Goal: Transaction & Acquisition: Purchase product/service

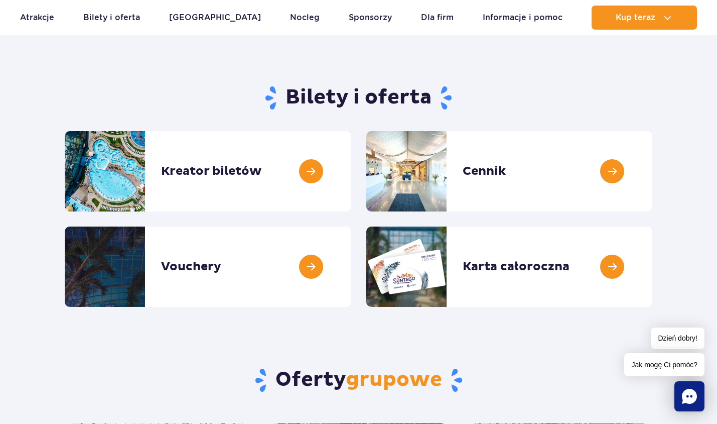
scroll to position [59, 0]
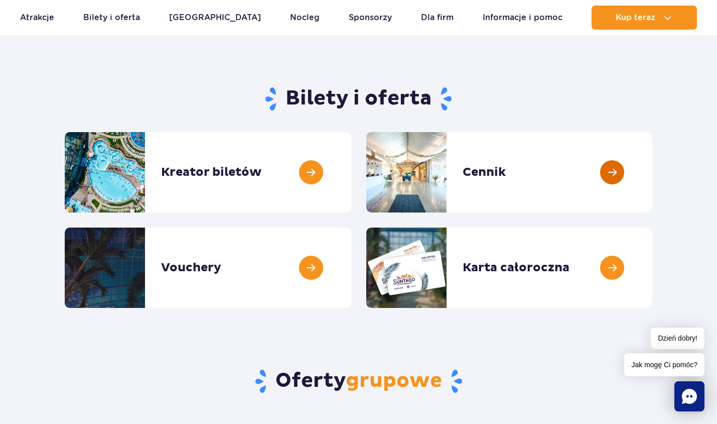
click at [652, 169] on link at bounding box center [652, 172] width 0 height 80
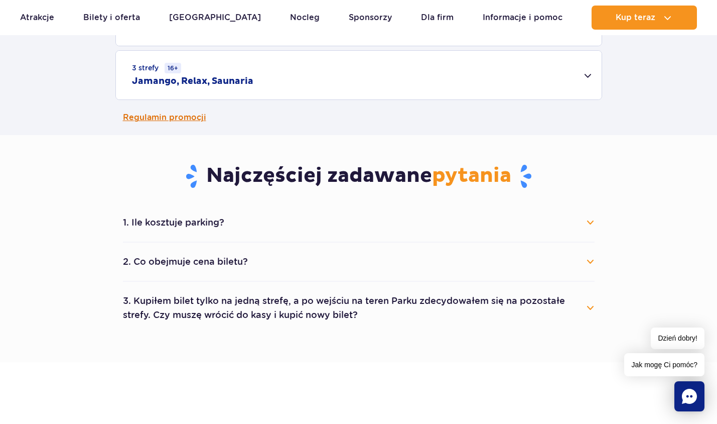
scroll to position [428, 0]
click at [232, 254] on button "2. Co obejmuje cena biletu?" at bounding box center [359, 262] width 472 height 22
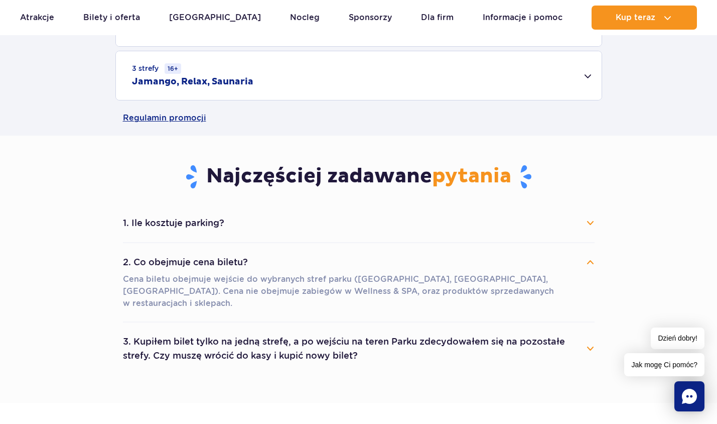
click at [233, 268] on button "2. Co obejmuje cena biletu?" at bounding box center [359, 262] width 472 height 22
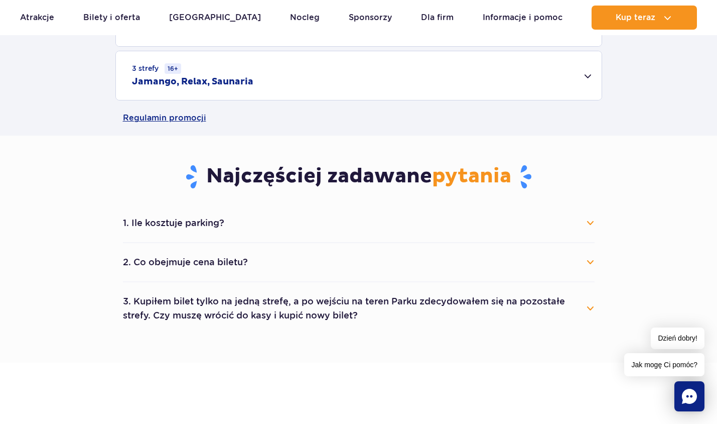
click at [255, 303] on button "3. Kupiłem bilet tylko na jedną strefę, a po wejściu na teren Parku zdecydowałe…" at bounding box center [359, 308] width 472 height 36
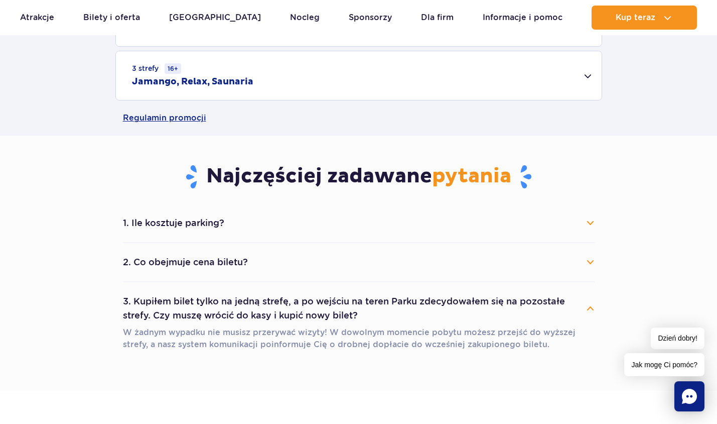
click at [255, 309] on button "3. Kupiłem bilet tylko na jedną strefę, a po wejściu na teren Parku zdecydowałe…" at bounding box center [359, 308] width 472 height 36
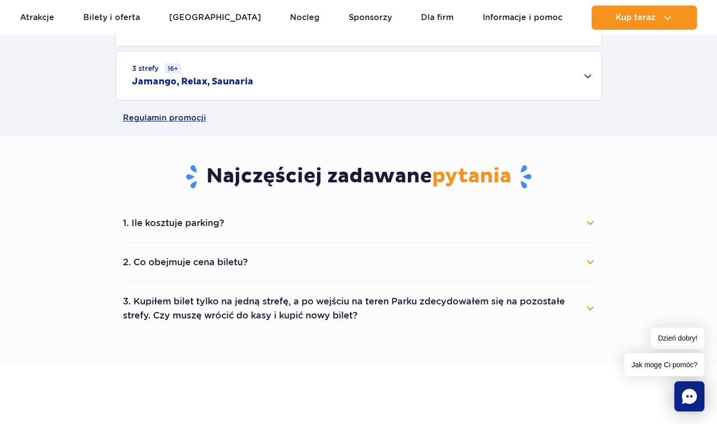
click at [248, 237] on li "1. Ile kosztuje parking? Parking kosztuje 25 zł za każdy rozpoczęty dzień kalen…" at bounding box center [359, 223] width 472 height 39
click at [248, 229] on button "1. Ile kosztuje parking?" at bounding box center [359, 223] width 472 height 22
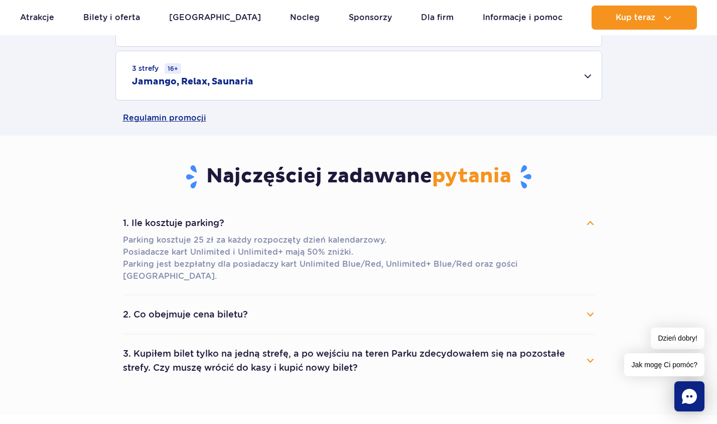
click at [248, 229] on button "1. Ile kosztuje parking?" at bounding box center [359, 223] width 472 height 22
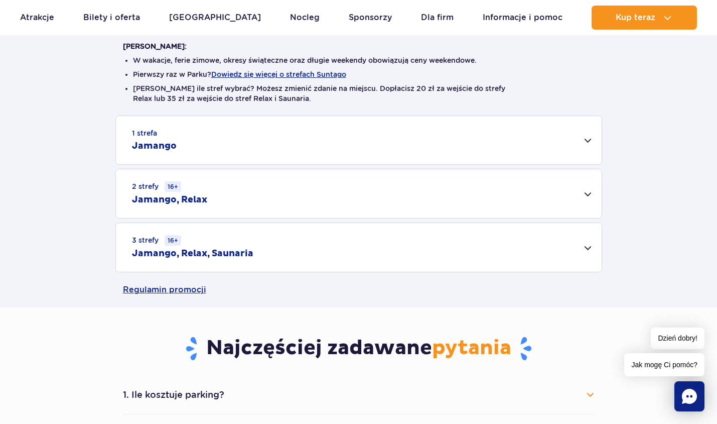
scroll to position [246, 0]
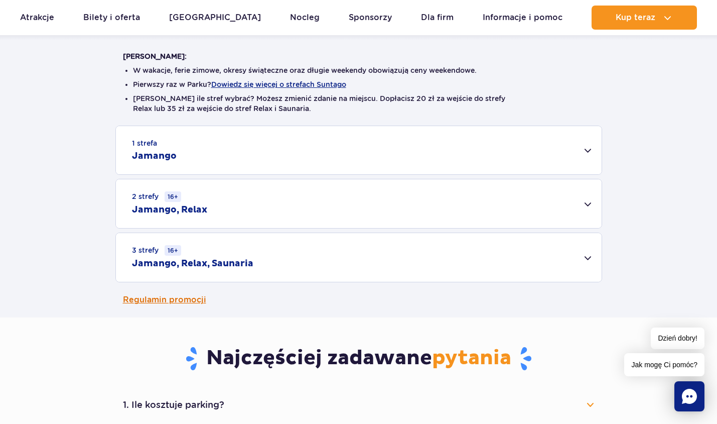
click at [189, 303] on link "Regulamin promocji" at bounding box center [359, 299] width 472 height 35
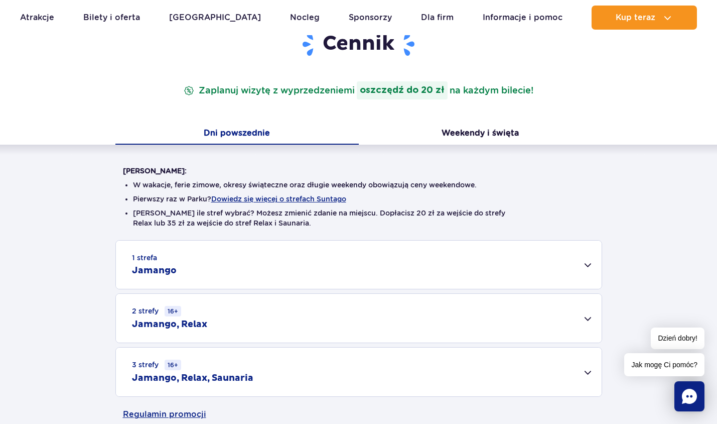
scroll to position [0, 0]
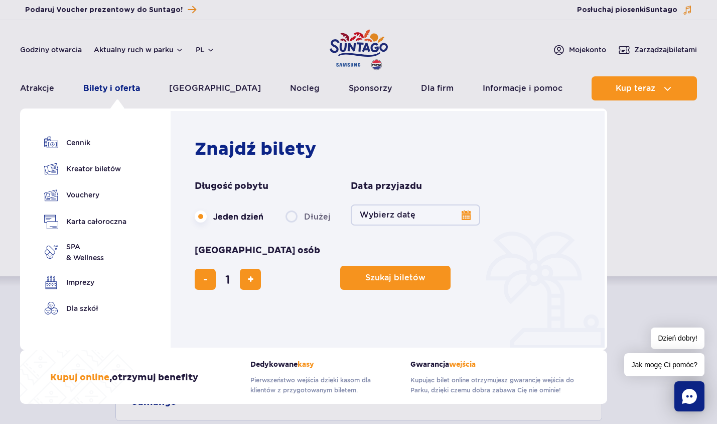
click at [126, 89] on link "Bilety i oferta" at bounding box center [111, 88] width 57 height 24
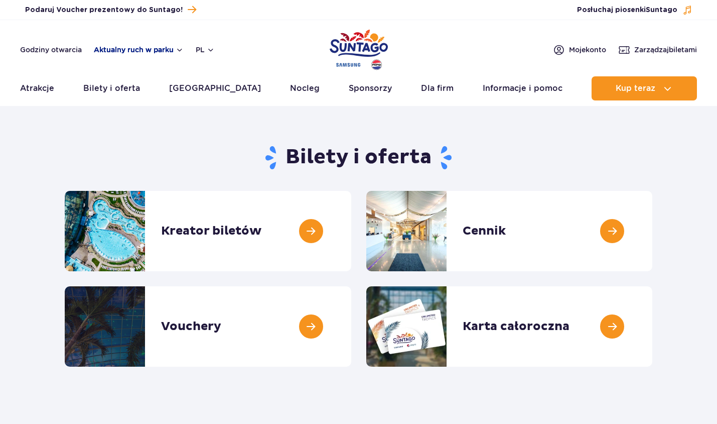
click at [142, 52] on button "Aktualny ruch w parku" at bounding box center [139, 50] width 90 height 8
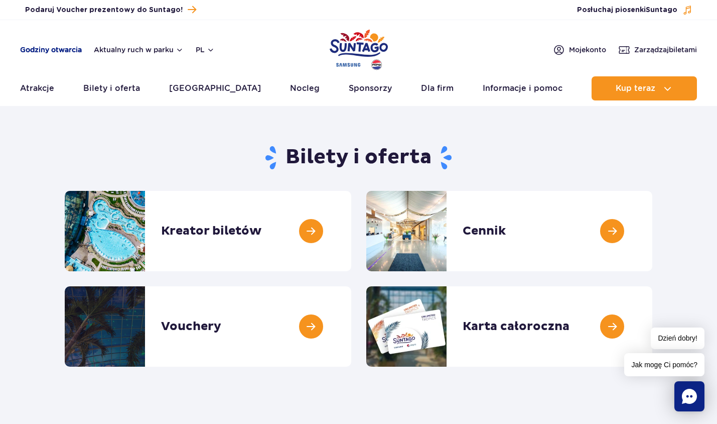
click at [56, 50] on link "Godziny otwarcia" at bounding box center [51, 50] width 62 height 10
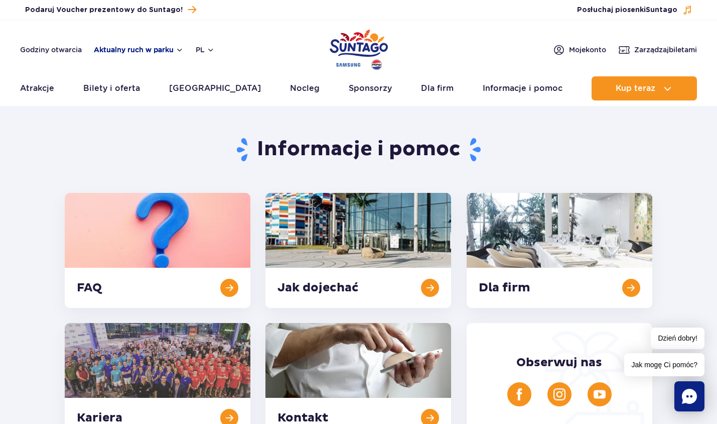
click at [143, 46] on button "Aktualny ruch w parku" at bounding box center [139, 50] width 90 height 8
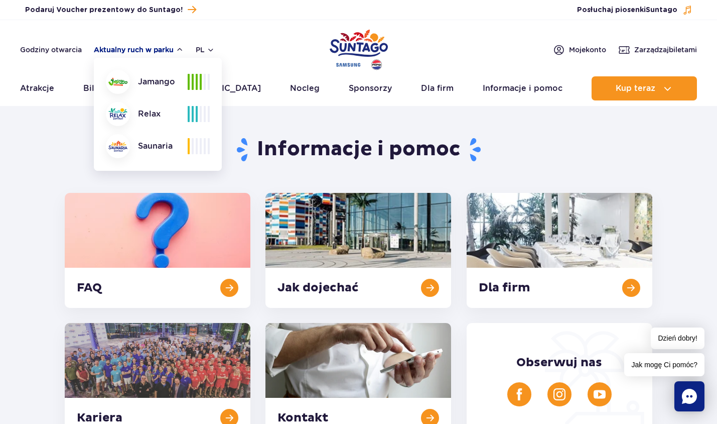
click at [143, 46] on button "Aktualny ruch w parku" at bounding box center [139, 50] width 90 height 8
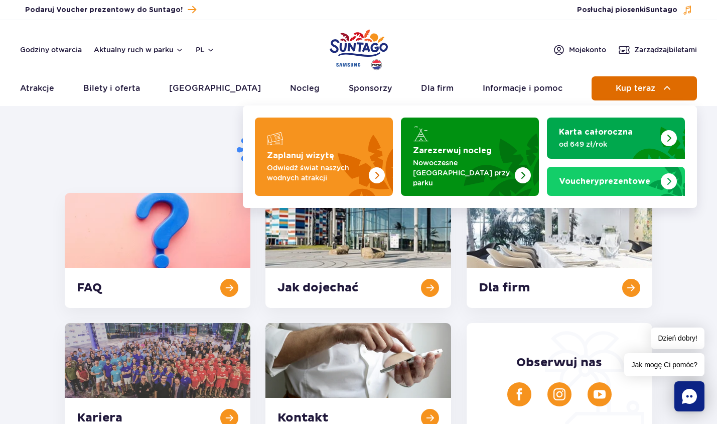
click at [661, 85] on img at bounding box center [667, 88] width 12 height 12
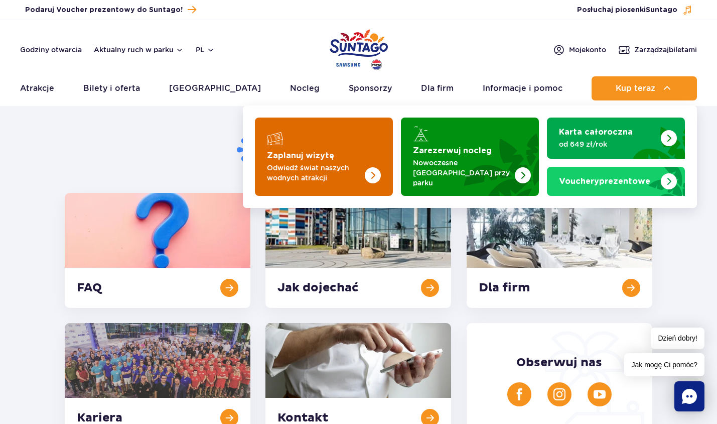
click at [363, 165] on p "Odwiedź świat naszych wodnych atrakcji" at bounding box center [316, 173] width 98 height 20
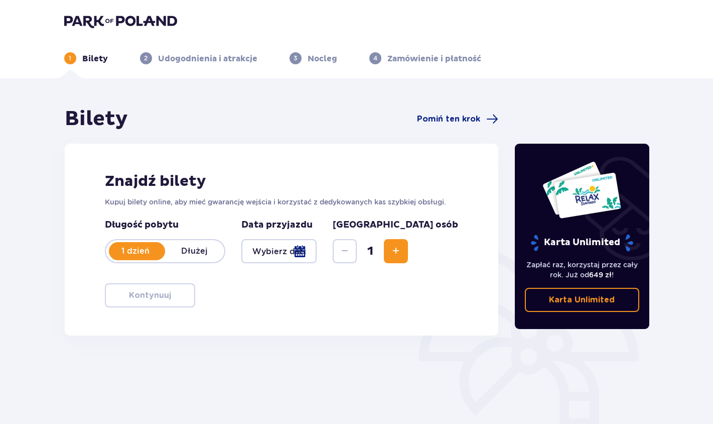
click at [317, 254] on div at bounding box center [279, 251] width 76 height 24
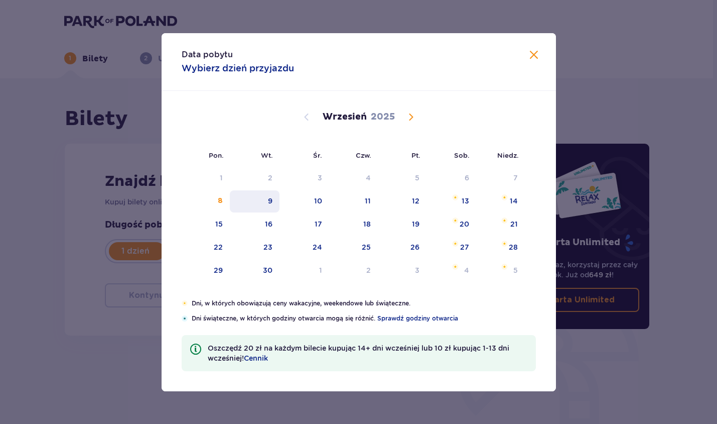
click at [263, 192] on div "9" at bounding box center [255, 201] width 50 height 22
type input "[DATE]"
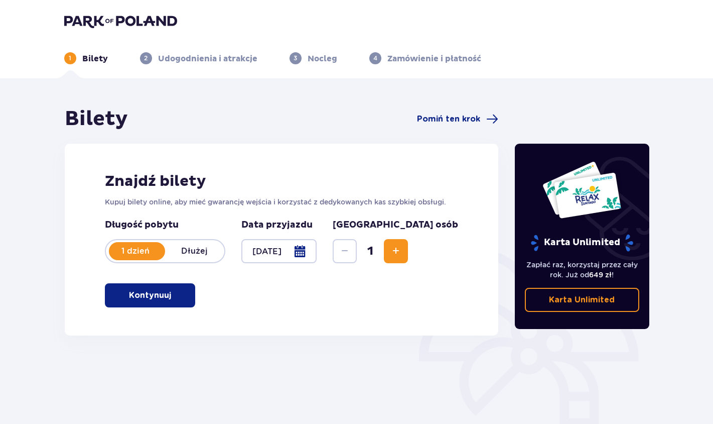
click at [402, 255] on span "Increase" at bounding box center [396, 251] width 12 height 12
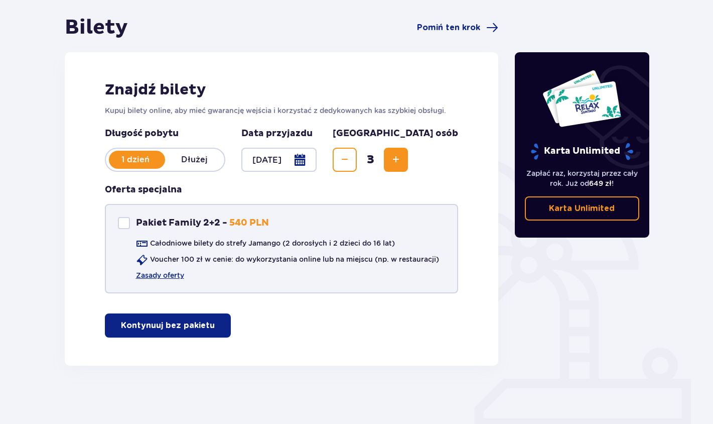
scroll to position [93, 0]
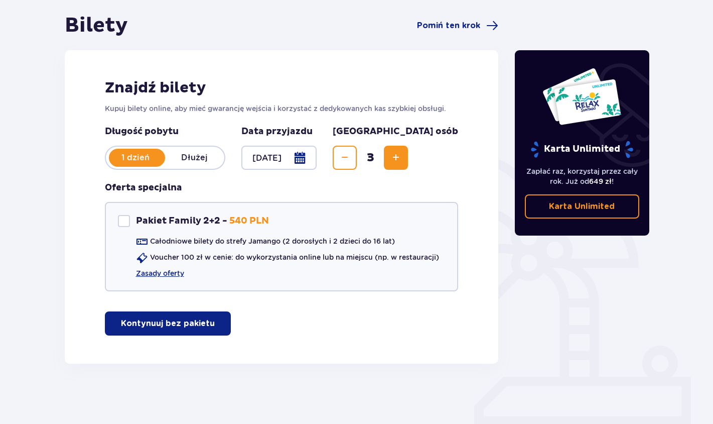
click at [191, 323] on p "Kontynuuj bez pakietu" at bounding box center [168, 323] width 94 height 11
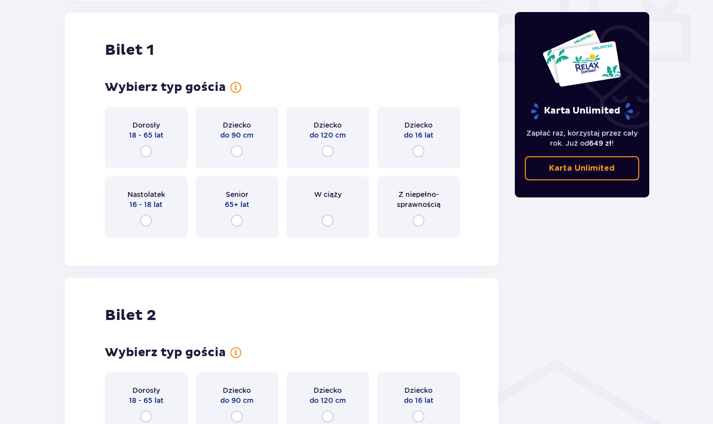
scroll to position [457, 0]
click at [148, 150] on input "radio" at bounding box center [146, 151] width 12 height 12
radio input "true"
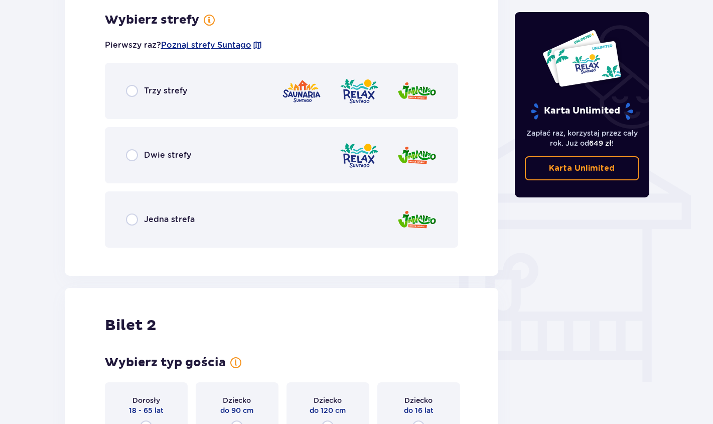
scroll to position [701, 0]
click at [202, 90] on div "Trzy strefy" at bounding box center [282, 90] width 354 height 56
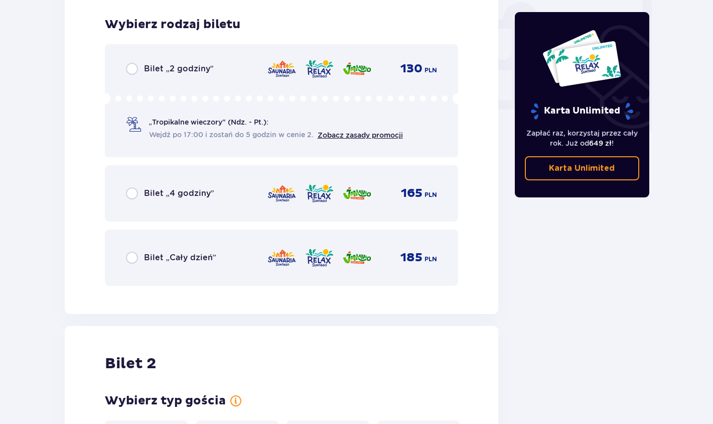
scroll to position [956, 0]
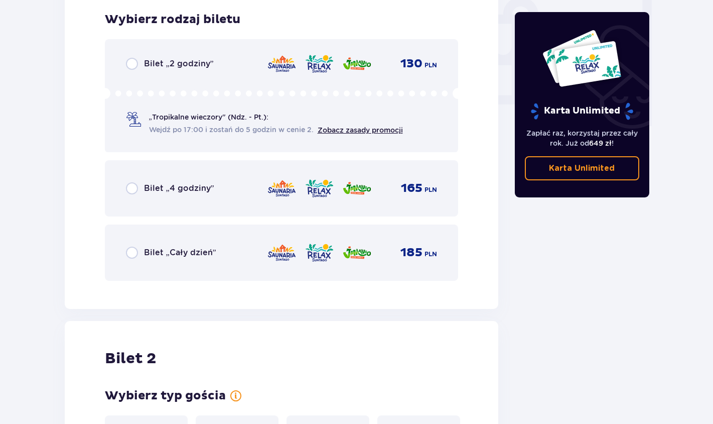
click at [219, 251] on div "Bilet „Cały dzień” 185 PLN" at bounding box center [282, 252] width 312 height 21
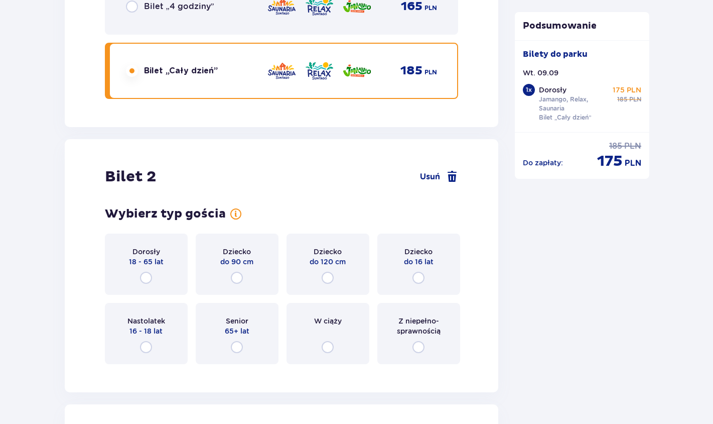
scroll to position [1144, 0]
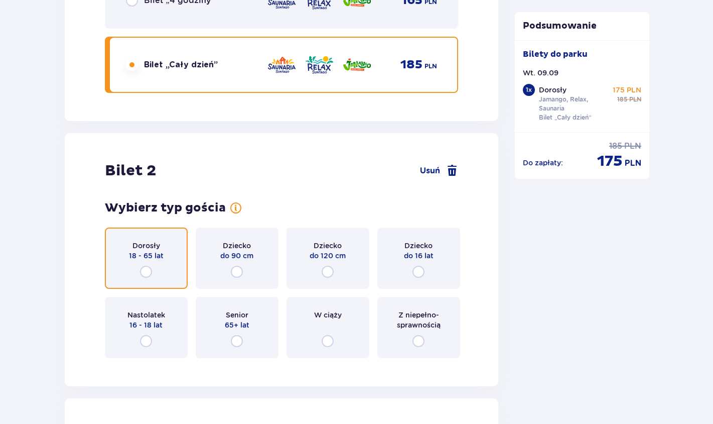
click at [148, 269] on input "radio" at bounding box center [146, 271] width 12 height 12
radio input "true"
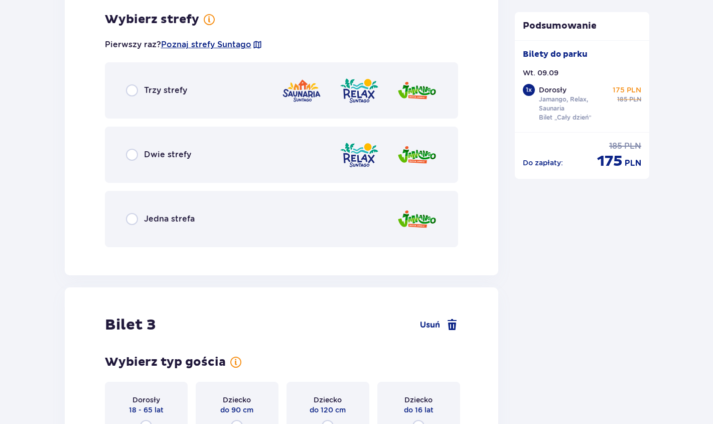
click at [278, 102] on div "Trzy strefy" at bounding box center [282, 90] width 354 height 56
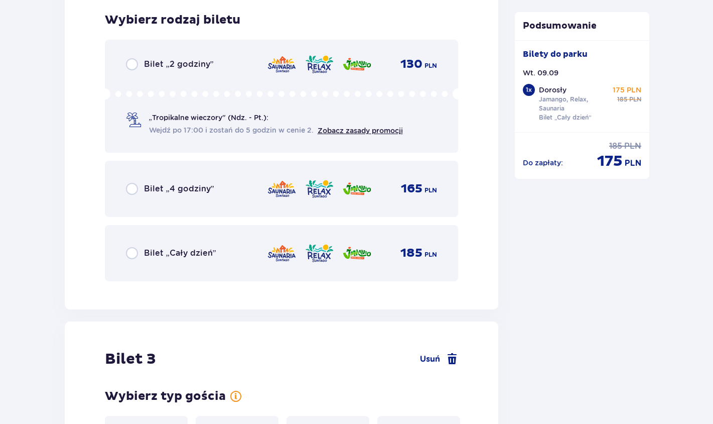
scroll to position [1765, 0]
click at [227, 252] on div "Bilet „Cały dzień” 185 PLN" at bounding box center [282, 252] width 312 height 21
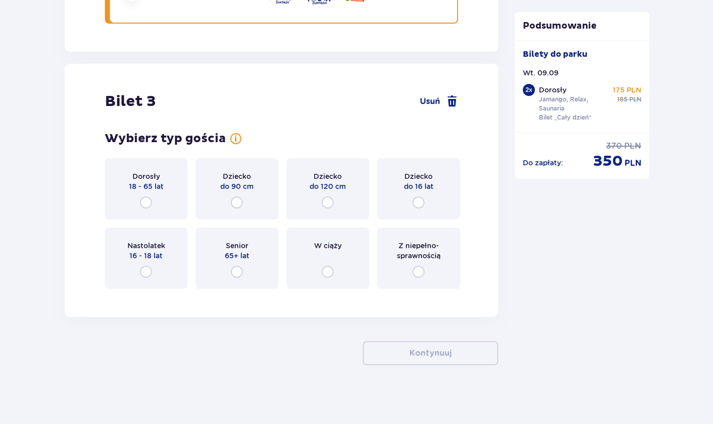
scroll to position [2023, 0]
click at [147, 183] on p "18 - 65 lat" at bounding box center [146, 185] width 35 height 10
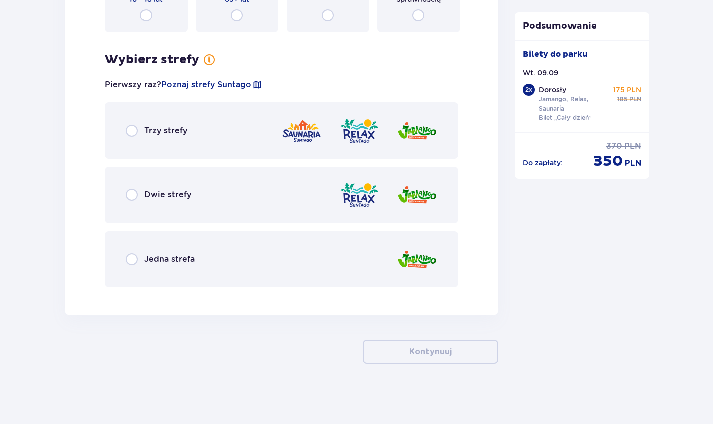
click at [254, 138] on div "Trzy strefy" at bounding box center [282, 130] width 354 height 56
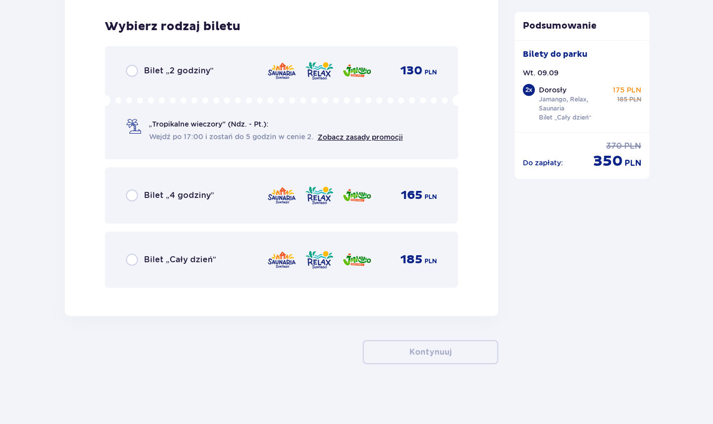
scroll to position [2567, 0]
click at [275, 245] on div "Bilet „Cały dzień” 185 PLN" at bounding box center [282, 259] width 354 height 56
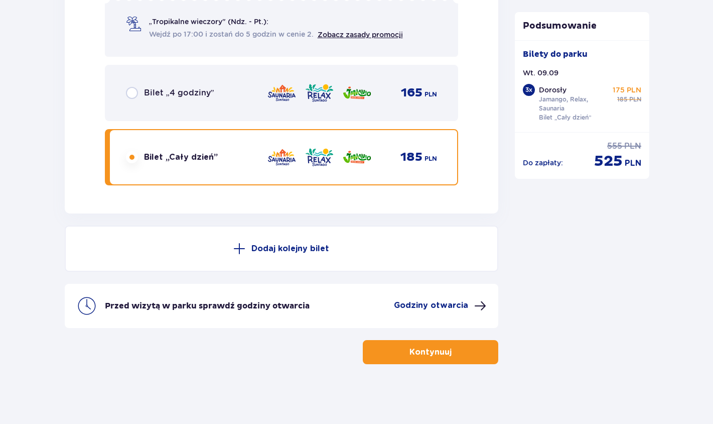
scroll to position [2669, 0]
click at [435, 355] on p "Kontynuuj" at bounding box center [430, 351] width 42 height 11
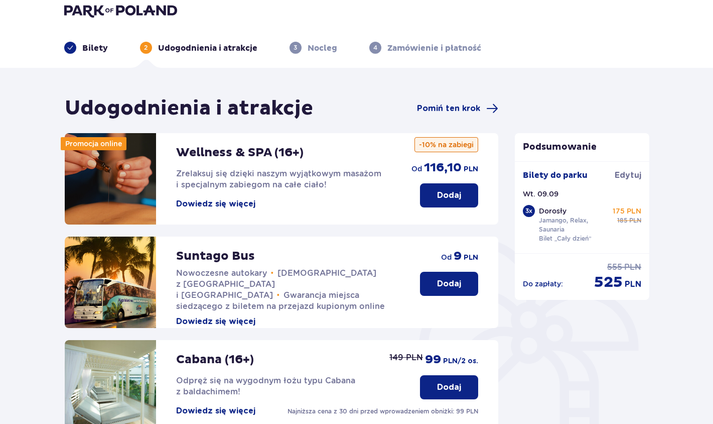
scroll to position [10, 0]
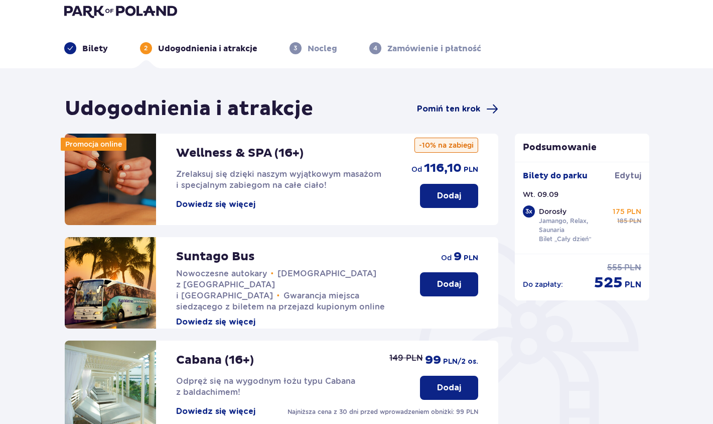
click at [464, 112] on span "Pomiń ten krok" at bounding box center [448, 108] width 63 height 11
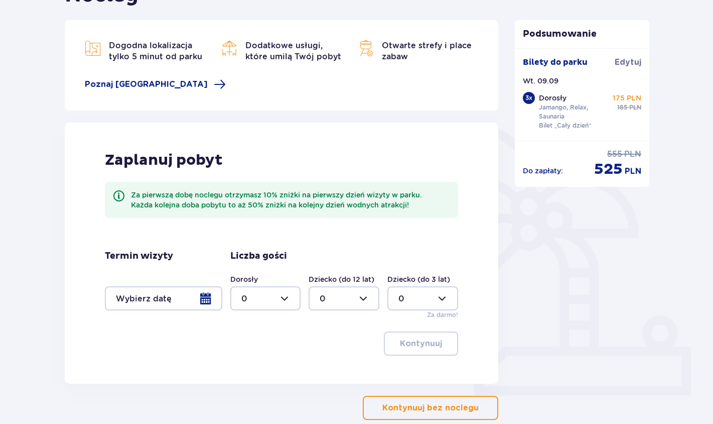
scroll to position [124, 0]
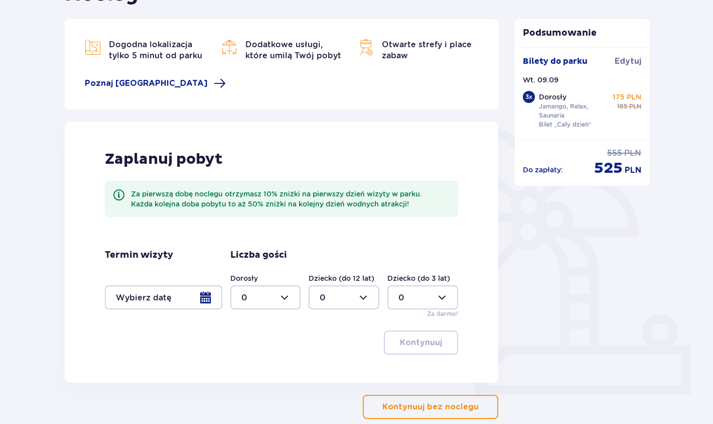
click at [410, 406] on p "Kontynuuj bez noclegu" at bounding box center [430, 406] width 96 height 11
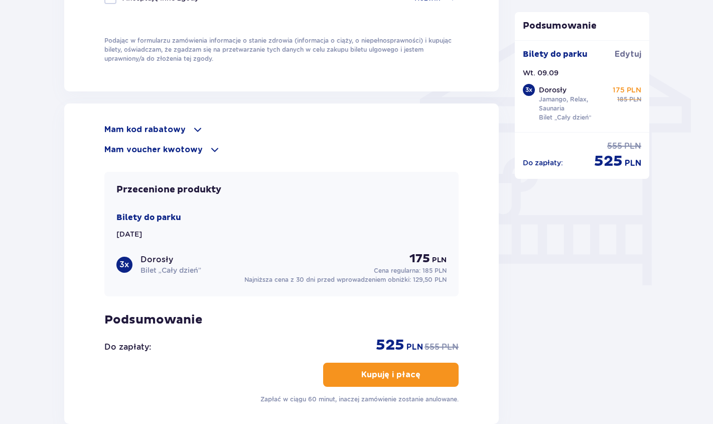
scroll to position [791, 0]
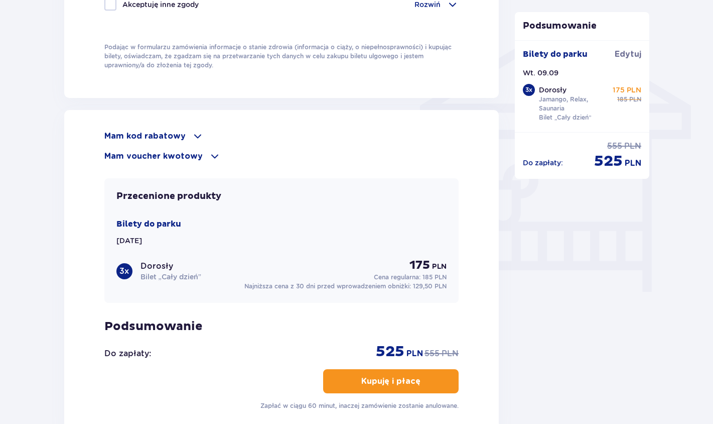
click at [159, 140] on p "Mam kod rabatowy" at bounding box center [144, 135] width 81 height 11
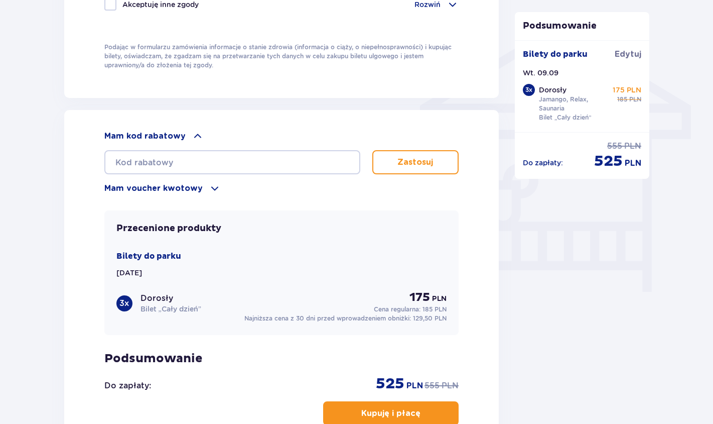
click at [183, 185] on p "Mam voucher kwotowy" at bounding box center [153, 188] width 98 height 11
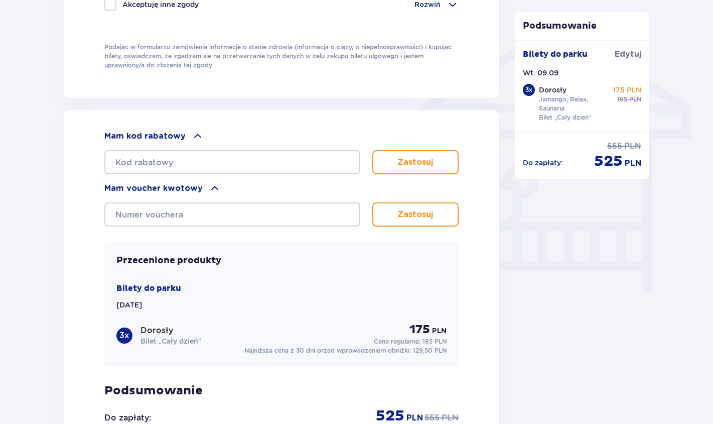
click at [183, 192] on p "Mam voucher kwotowy" at bounding box center [153, 188] width 98 height 11
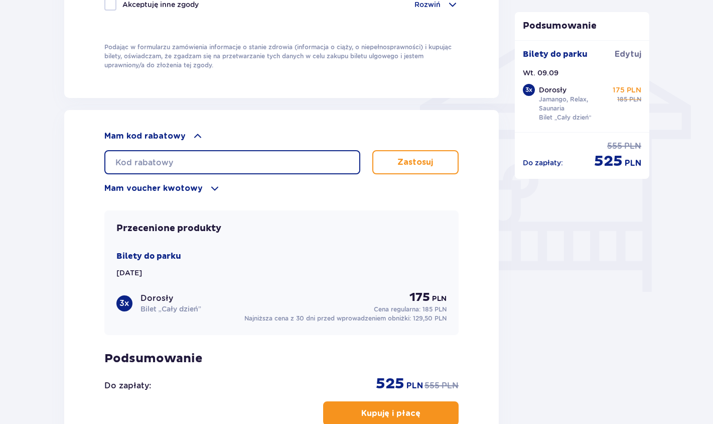
click at [177, 158] on input "text" at bounding box center [232, 162] width 256 height 24
type input "STUDENT30"
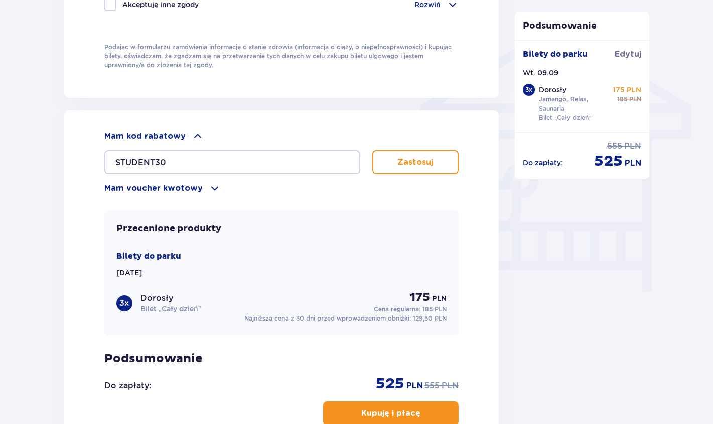
click at [419, 160] on p "Zastosuj" at bounding box center [415, 162] width 36 height 11
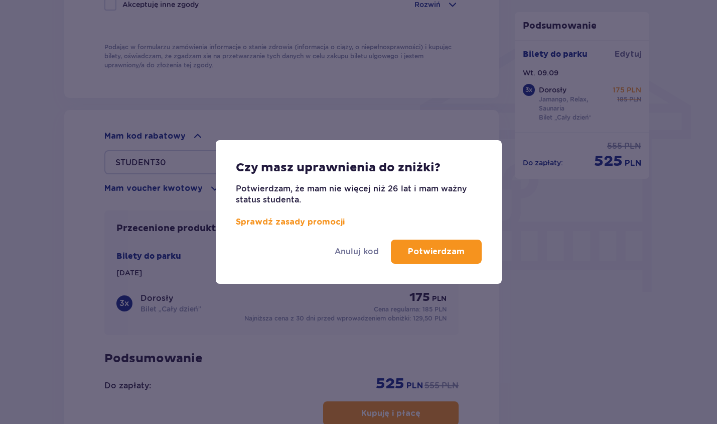
click at [431, 253] on p "Potwierdzam" at bounding box center [436, 251] width 57 height 11
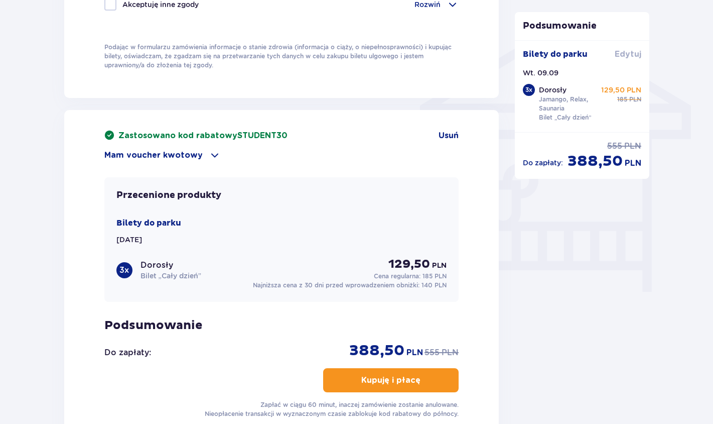
click at [631, 56] on span "Edytuj" at bounding box center [628, 54] width 27 height 11
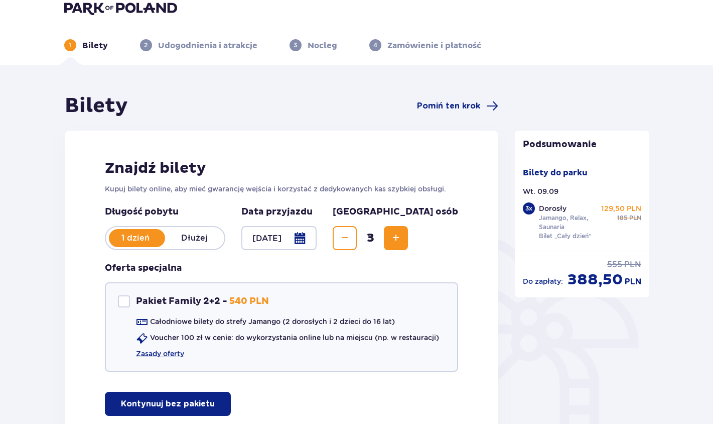
scroll to position [21, 0]
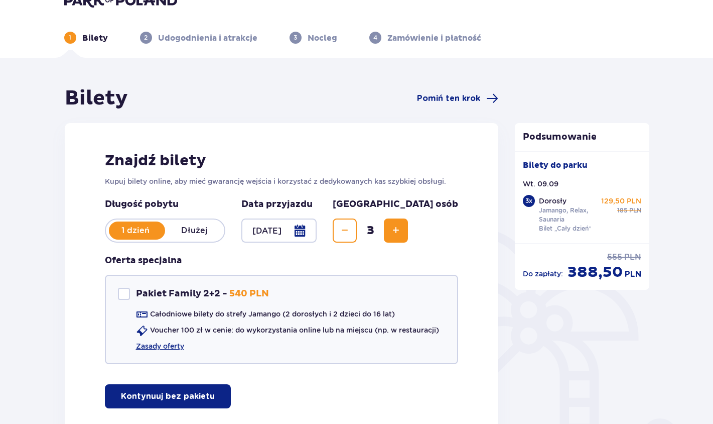
click at [351, 225] on span "Decrease" at bounding box center [345, 230] width 12 height 12
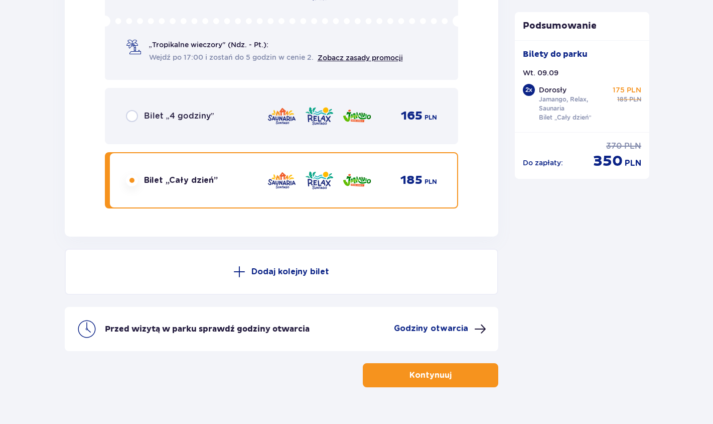
scroll to position [1739, 0]
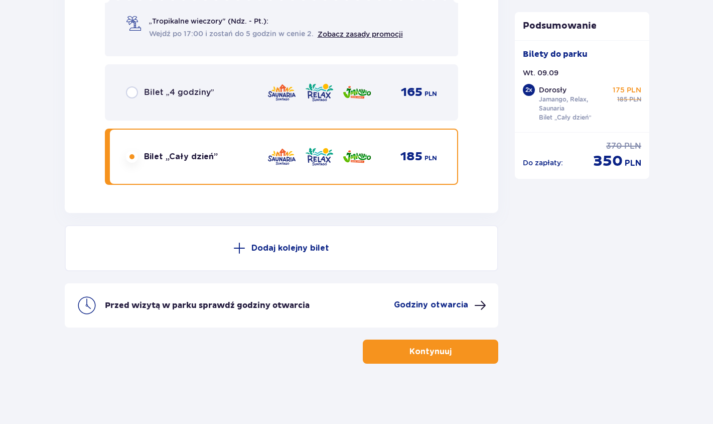
click at [411, 358] on button "Kontynuuj" at bounding box center [430, 351] width 135 height 24
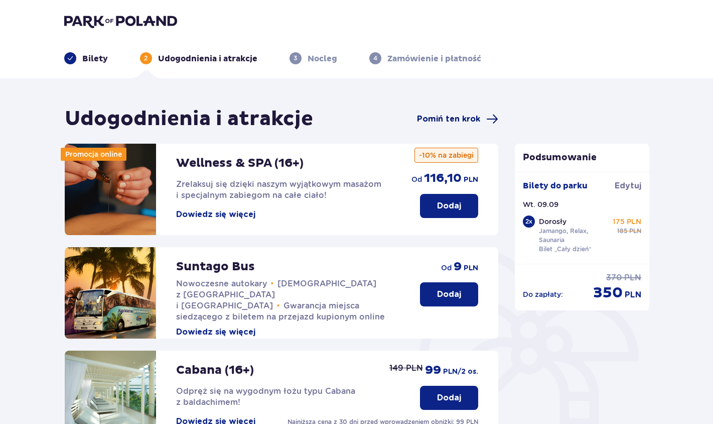
click at [471, 119] on span "Pomiń ten krok" at bounding box center [448, 118] width 63 height 11
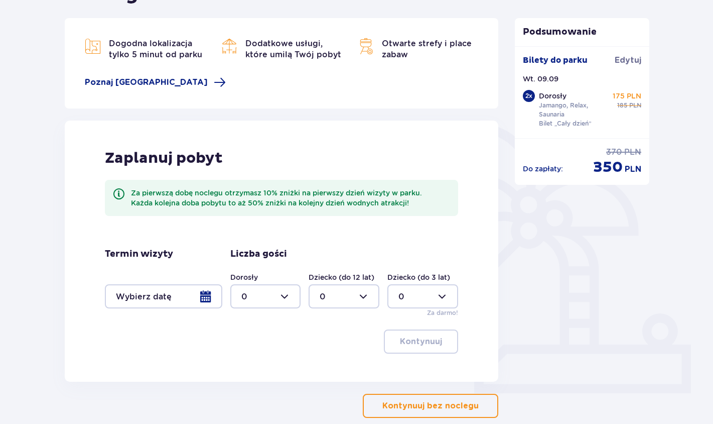
scroll to position [180, 0]
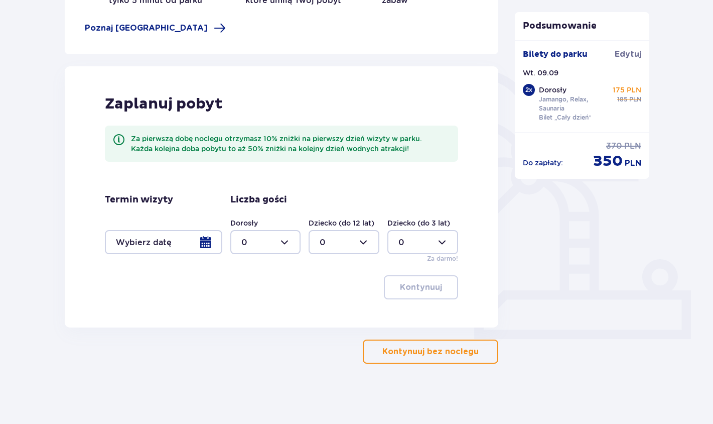
click at [419, 360] on button "Kontynuuj bez noclegu" at bounding box center [430, 351] width 135 height 24
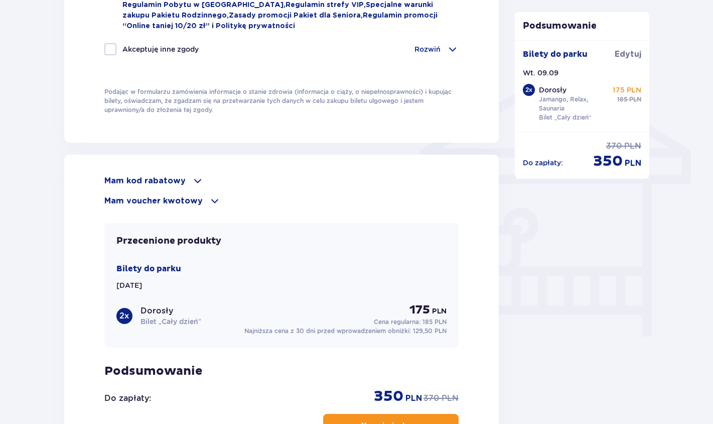
scroll to position [755, 0]
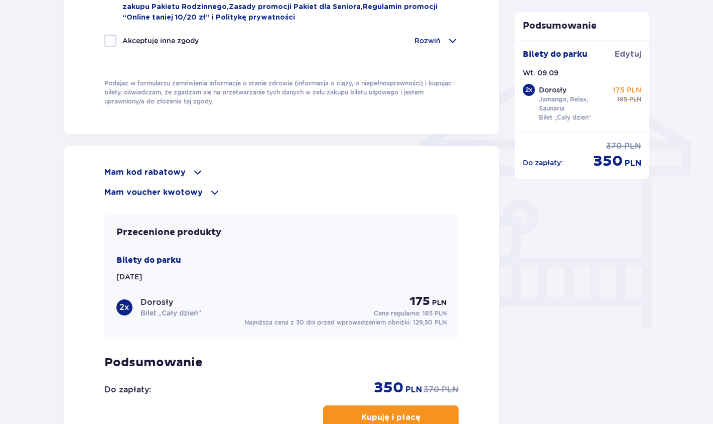
click at [189, 166] on div "Mam kod rabatowy Zastosuj Mam voucher kwotowy Zastosuj Przecenione produkty Bil…" at bounding box center [281, 306] width 435 height 320
click at [192, 169] on span at bounding box center [198, 172] width 12 height 12
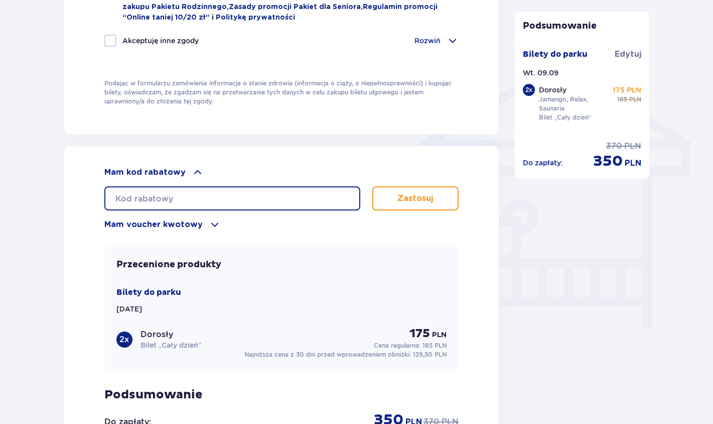
click at [182, 196] on input "text" at bounding box center [232, 198] width 256 height 24
type input "STUDENT30"
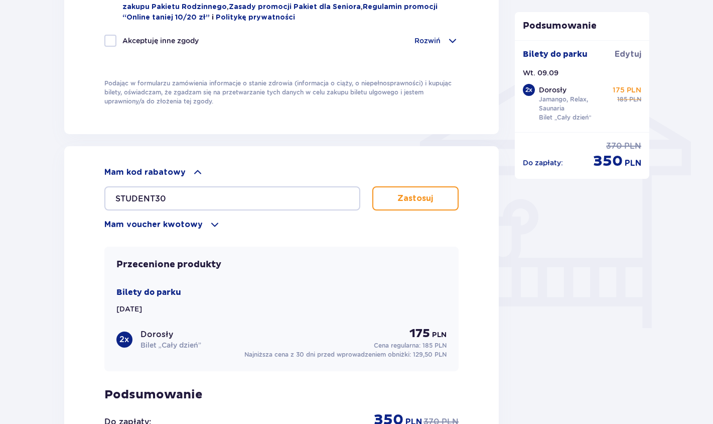
click at [414, 194] on p "Zastosuj" at bounding box center [415, 198] width 36 height 11
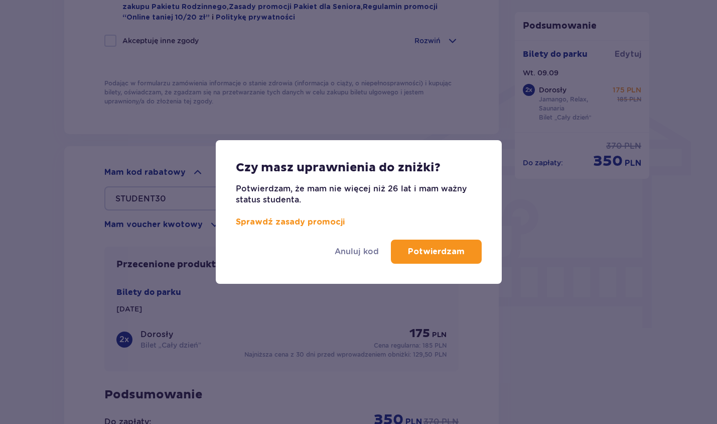
click at [428, 249] on p "Potwierdzam" at bounding box center [436, 251] width 57 height 11
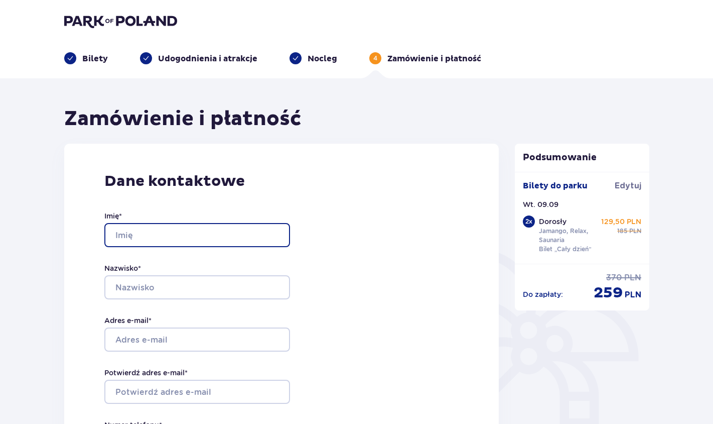
click at [152, 236] on input "Imię *" at bounding box center [197, 235] width 186 height 24
drag, startPoint x: 188, startPoint y: 231, endPoint x: 152, endPoint y: 235, distance: 36.8
click at [152, 235] on input "Mateusz Czarniak" at bounding box center [197, 235] width 186 height 24
type input "Mateusz"
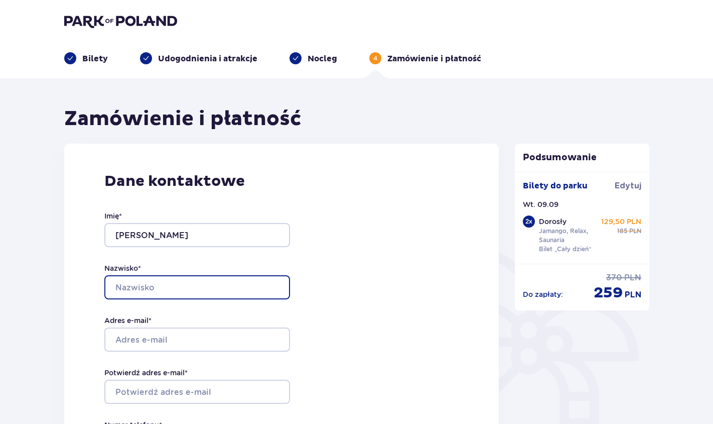
click at [127, 289] on input "Nazwisko *" at bounding box center [197, 287] width 186 height 24
type input "Czarniak"
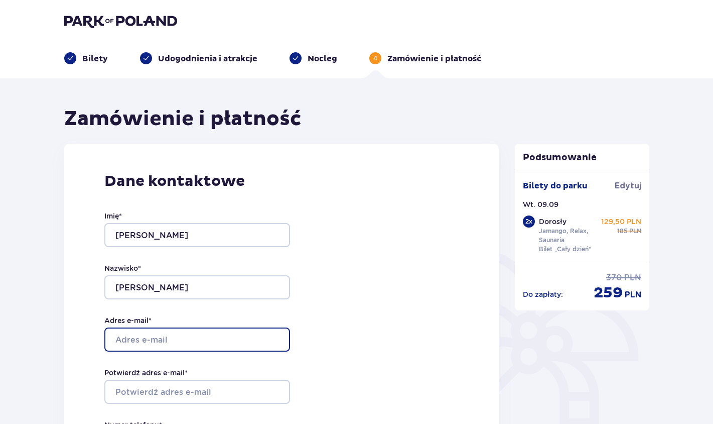
click at [186, 342] on input "Adres e-mail *" at bounding box center [197, 339] width 186 height 24
type input "[EMAIL_ADDRESS][PERSON_NAME][DOMAIN_NAME]"
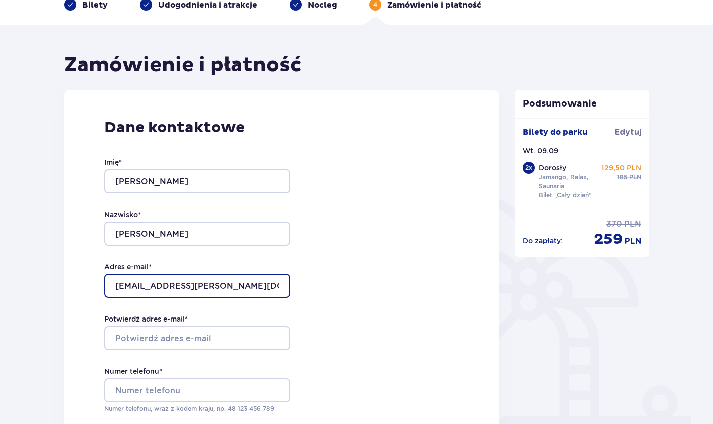
scroll to position [123, 0]
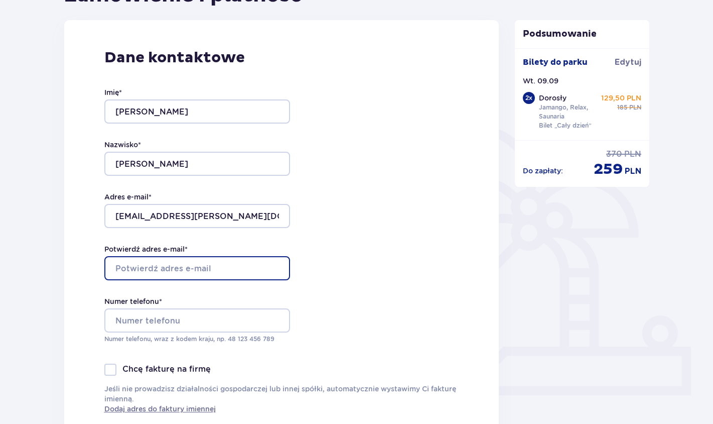
click at [229, 270] on input "Potwierdź adres e-mail *" at bounding box center [197, 268] width 186 height 24
type input "z"
type input "[EMAIL_ADDRESS][PERSON_NAME][DOMAIN_NAME]"
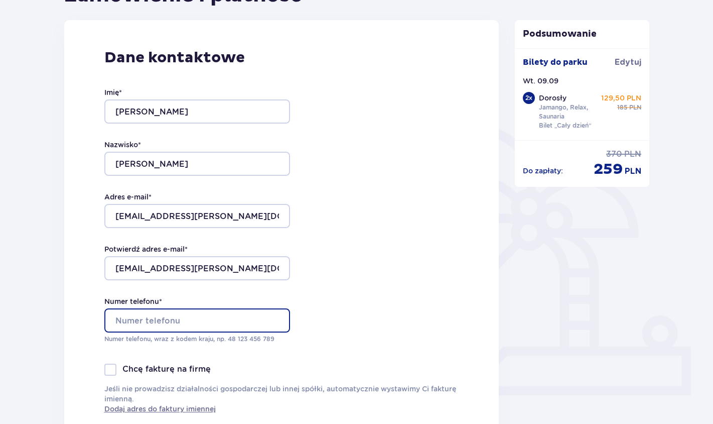
click at [242, 317] on input "Numer telefonu *" at bounding box center [197, 320] width 186 height 24
type input "+48 516 046 460"
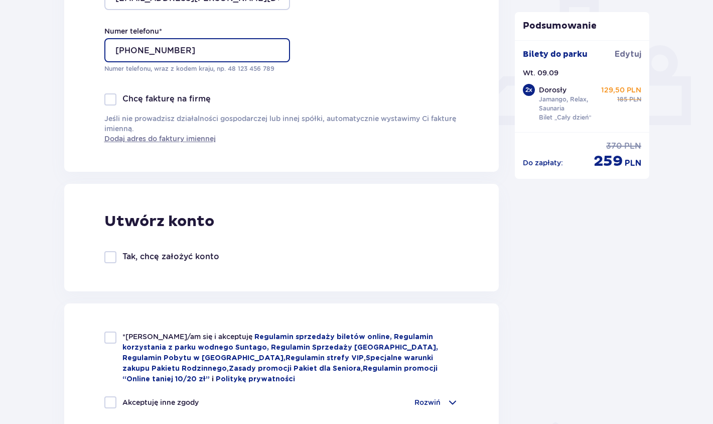
scroll to position [493, 0]
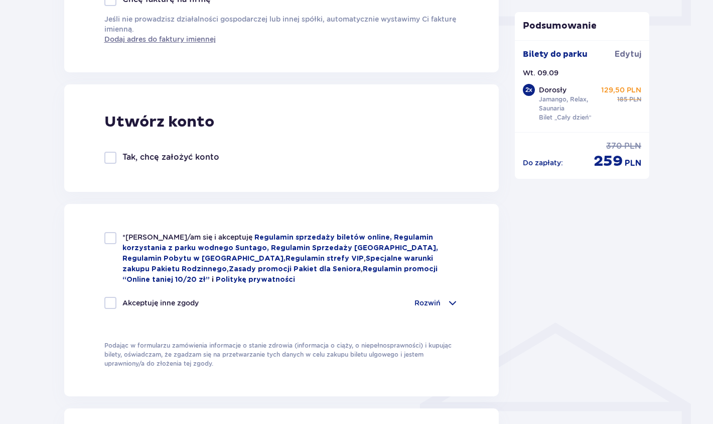
click at [111, 240] on div at bounding box center [110, 238] width 12 height 12
checkbox input "true"
click at [437, 300] on p "Rozwiń" at bounding box center [427, 303] width 26 height 10
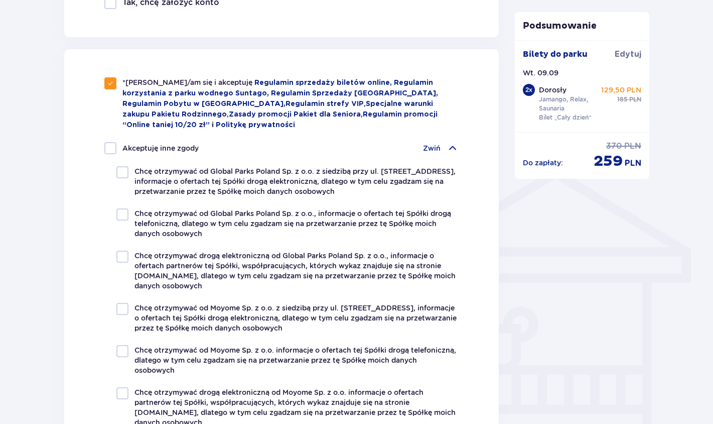
scroll to position [630, 0]
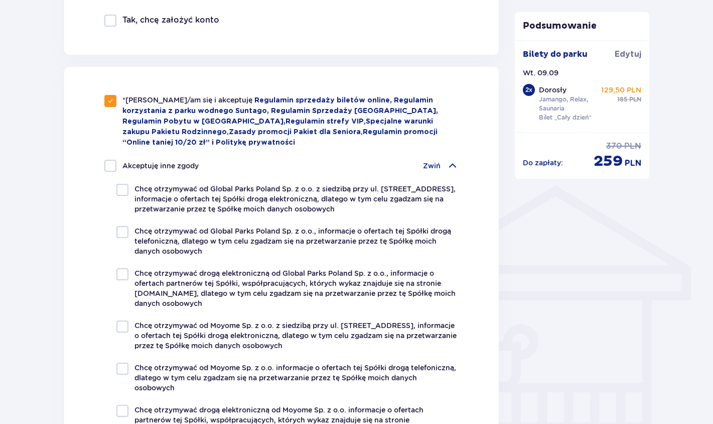
click at [443, 166] on div "Zwiń" at bounding box center [441, 166] width 36 height 12
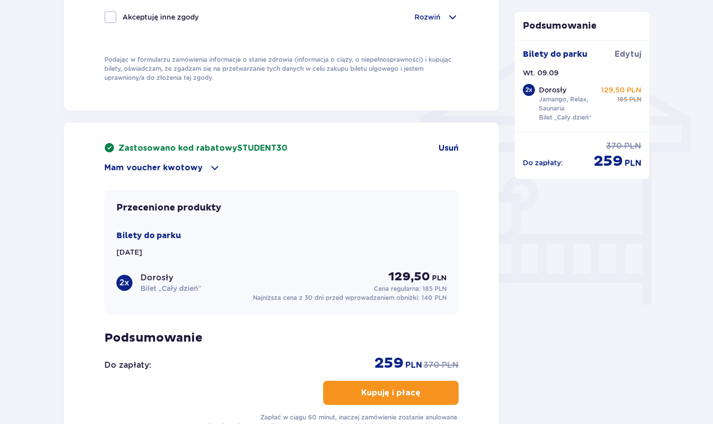
scroll to position [862, 0]
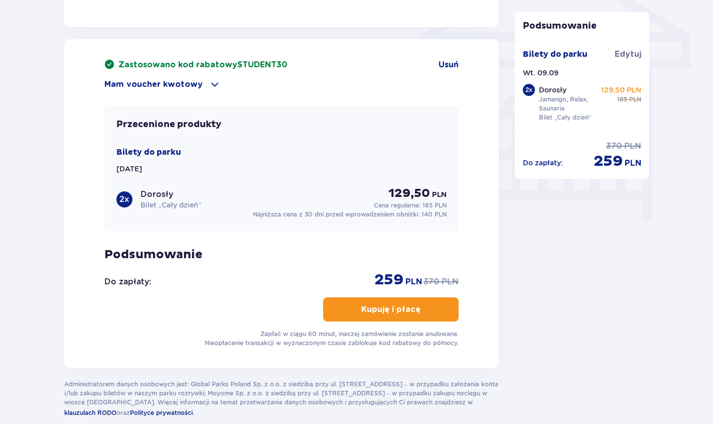
click at [391, 314] on p "Kupuję i płacę" at bounding box center [390, 309] width 59 height 11
